Goal: Transaction & Acquisition: Download file/media

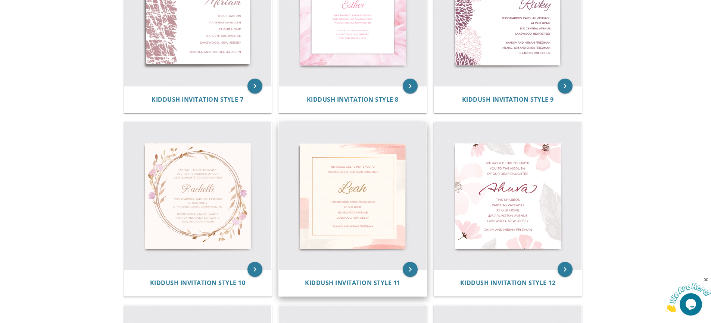
scroll to position [672, 0]
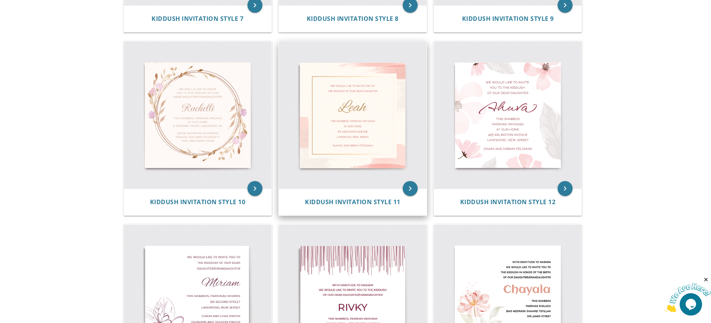
click at [348, 143] on img at bounding box center [353, 115] width 148 height 148
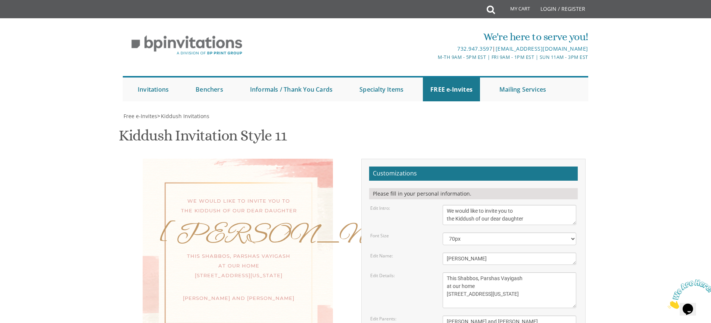
scroll to position [112, 0]
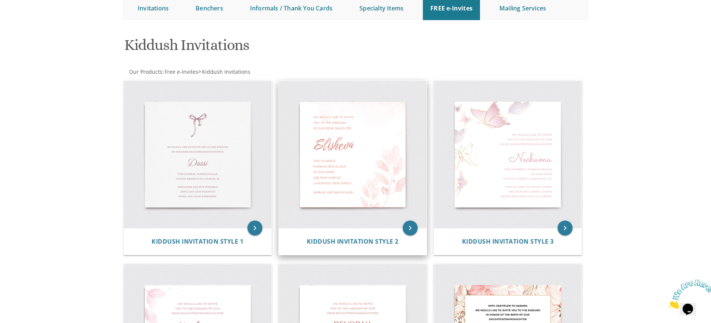
scroll to position [75, 0]
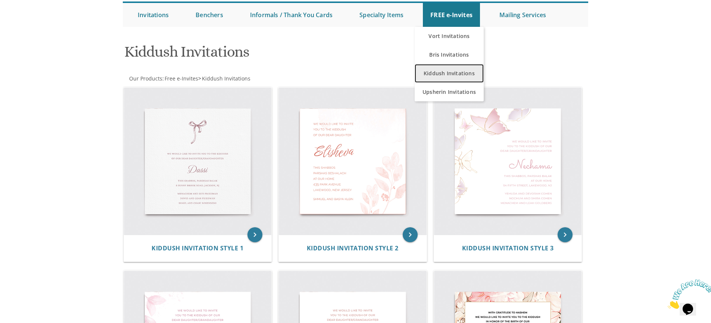
click at [453, 74] on link "Kiddush Invitations" at bounding box center [449, 73] width 69 height 19
